Goal: Information Seeking & Learning: Check status

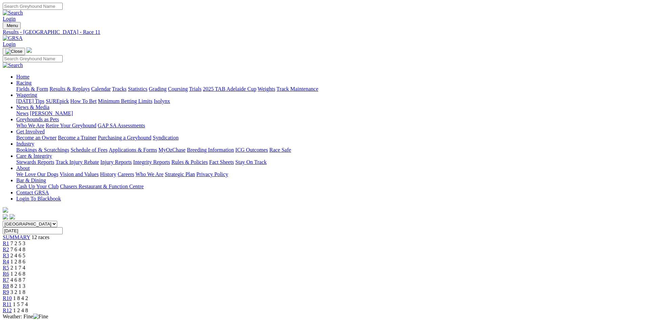
click at [48, 86] on link "Fields & Form" at bounding box center [32, 89] width 32 height 6
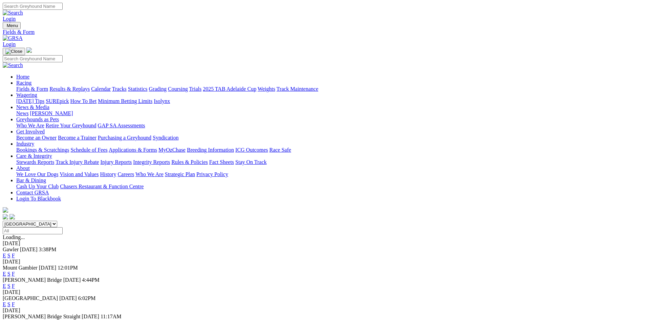
click at [90, 86] on link "Results & Replays" at bounding box center [69, 89] width 40 height 6
